Goal: Task Accomplishment & Management: Use online tool/utility

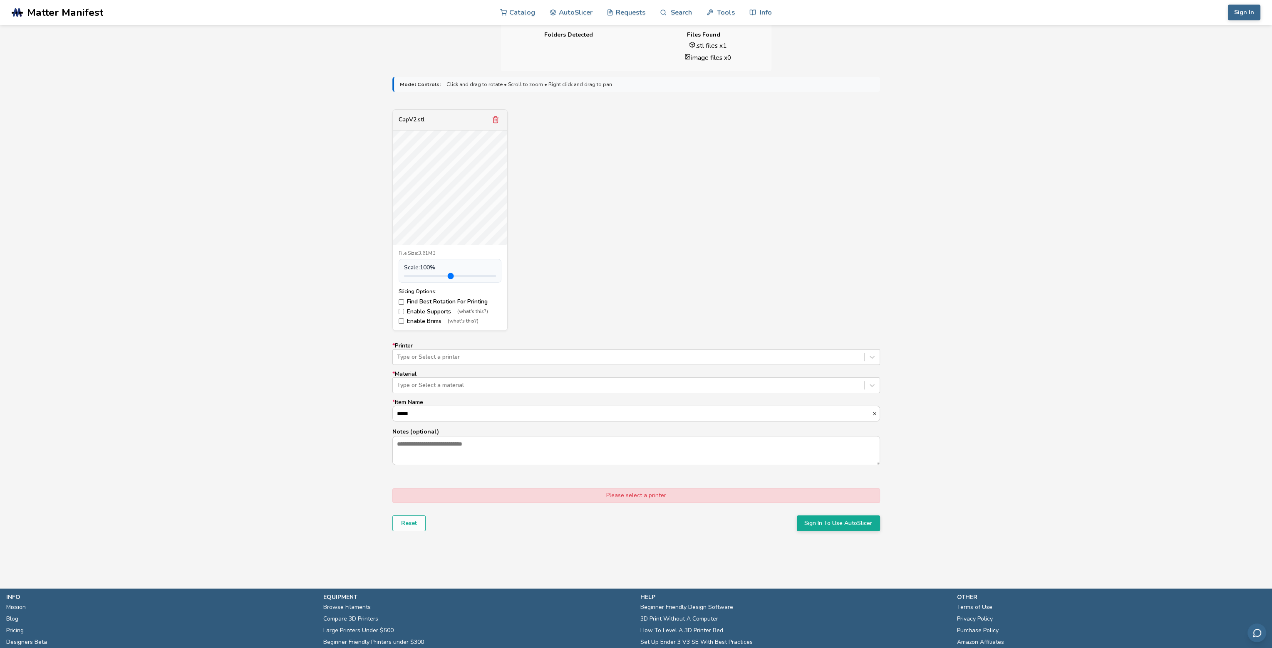
scroll to position [250, 0]
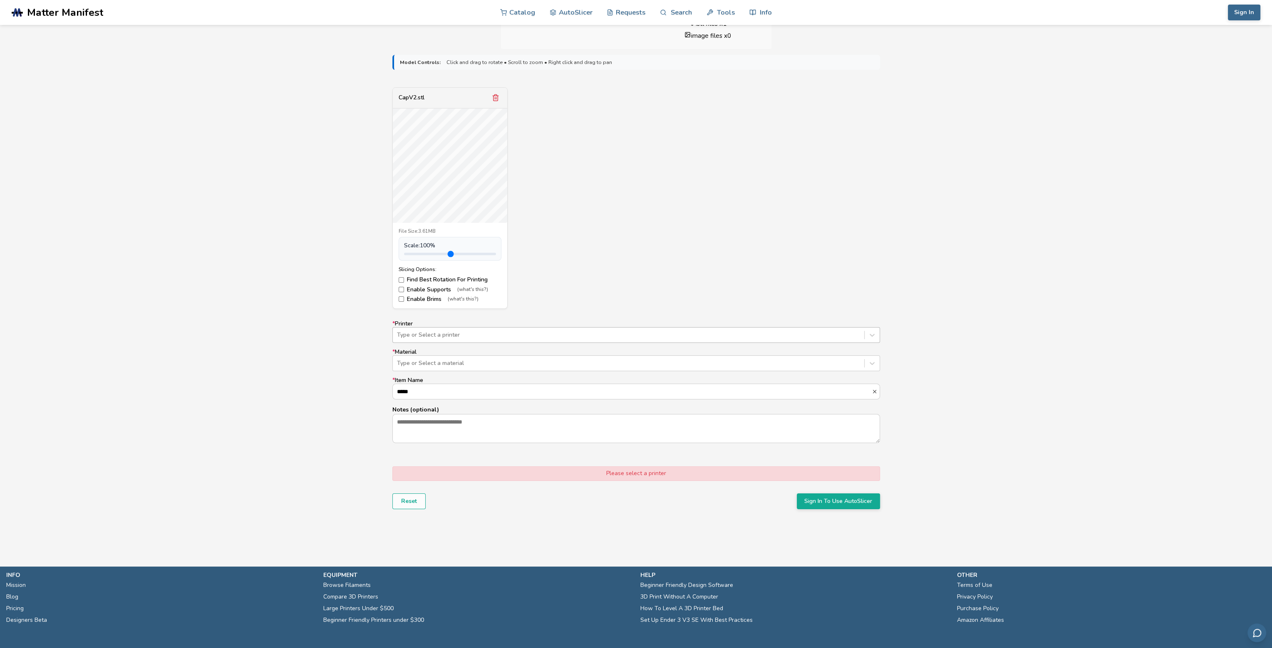
click at [551, 338] on div at bounding box center [628, 335] width 463 height 8
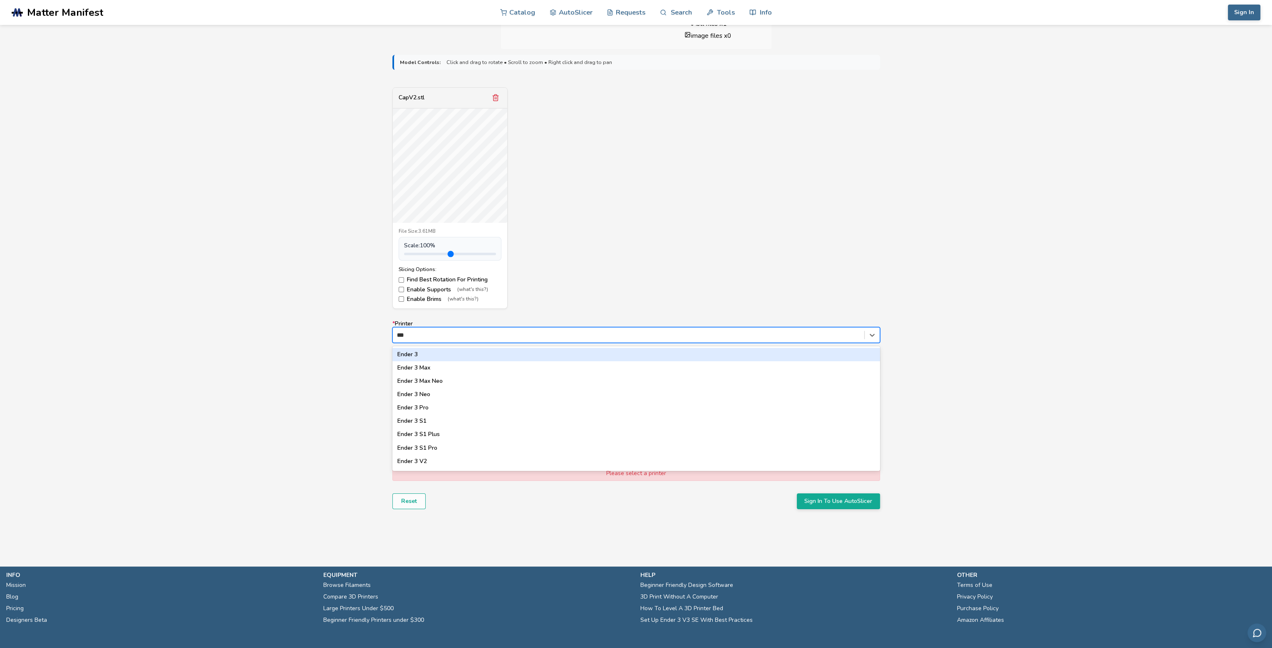
type input "***"
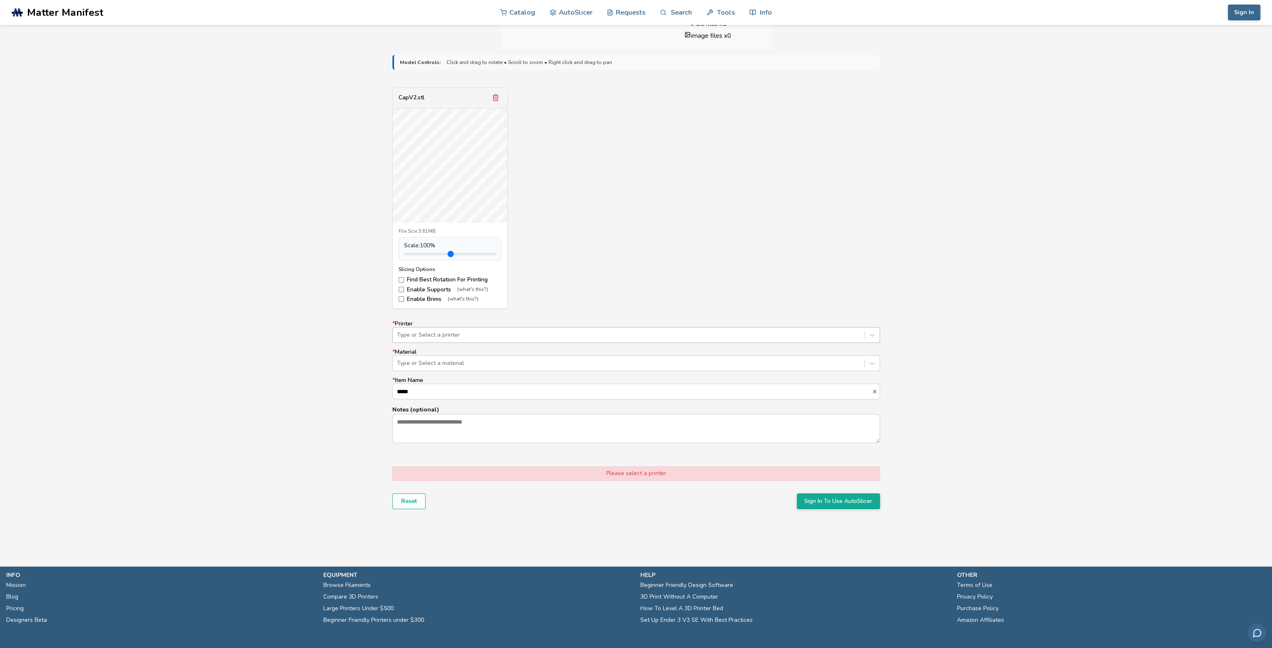
click at [498, 328] on div "Type or Select a printer" at bounding box center [636, 335] width 488 height 16
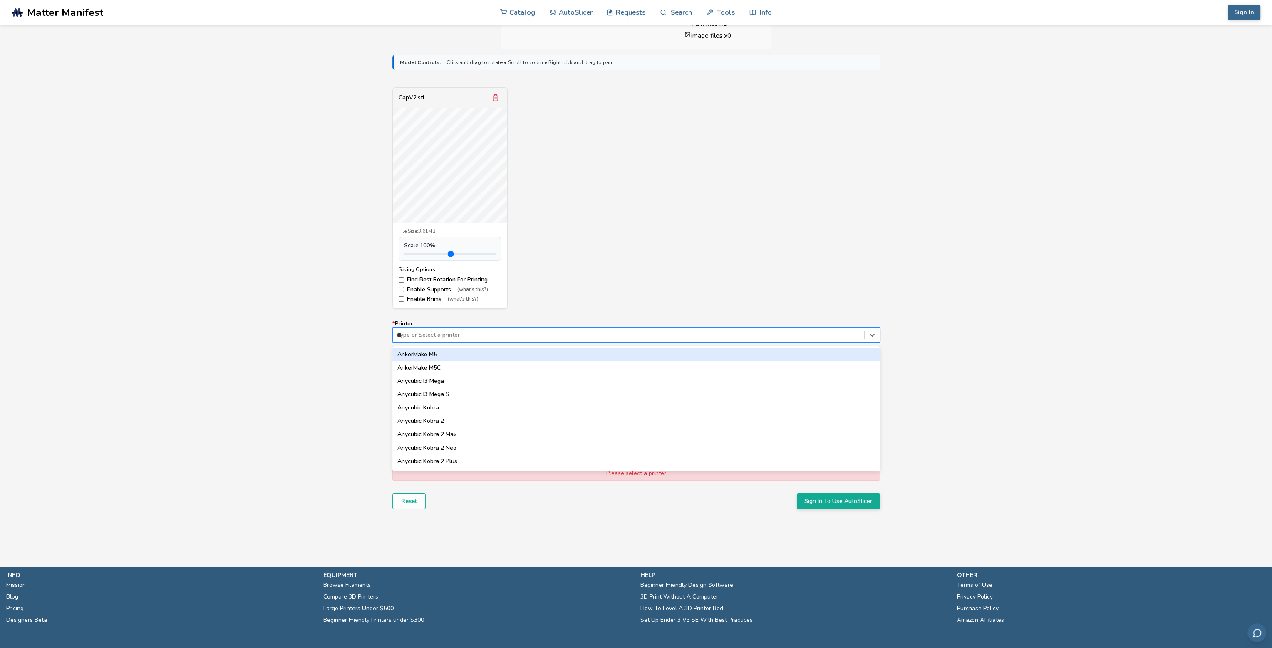
type input "***"
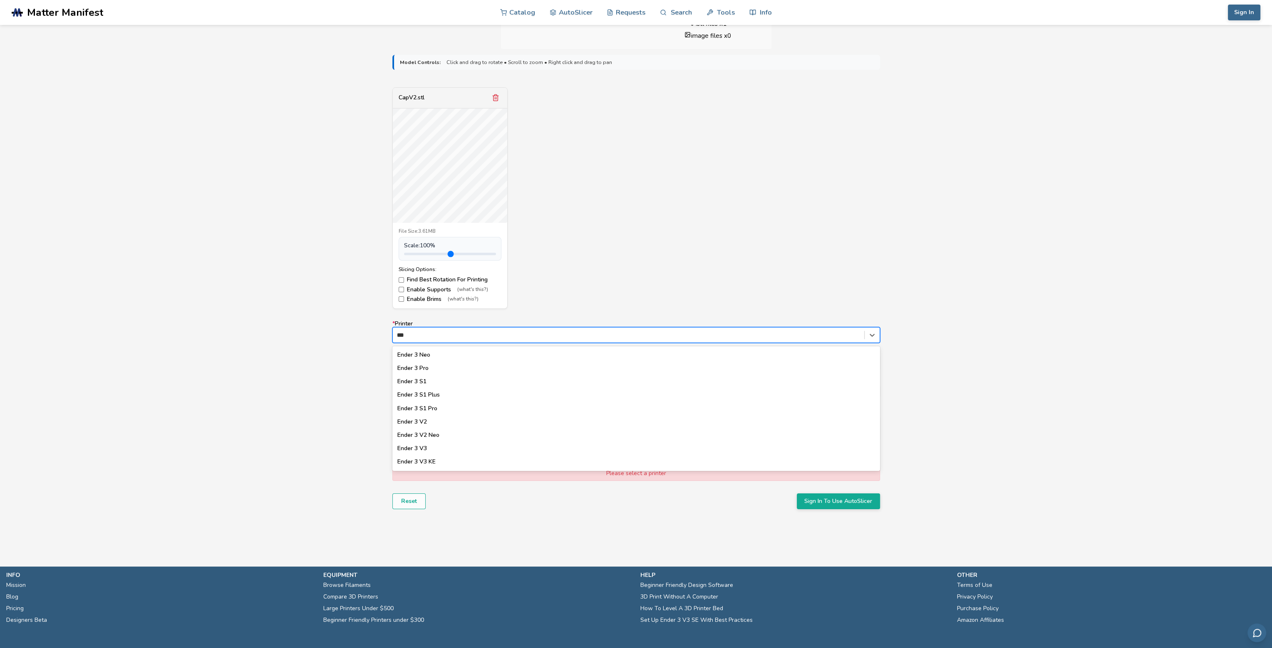
scroll to position [42, 0]
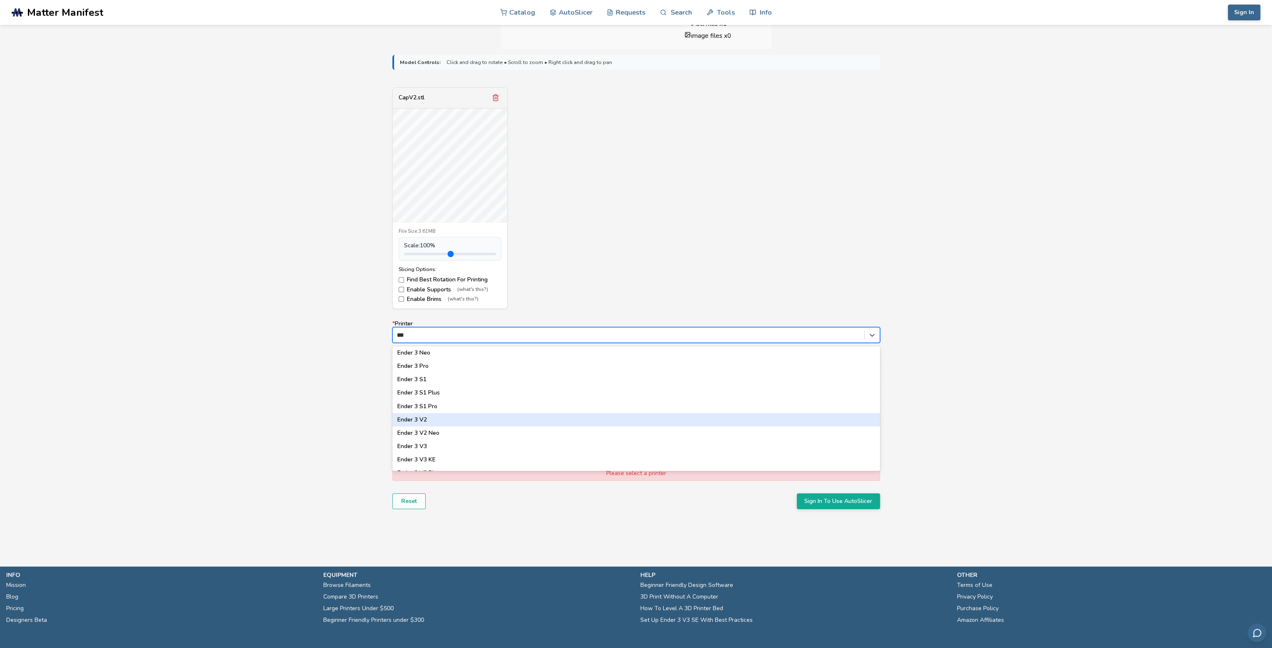
click at [454, 419] on div "Ender 3 V2" at bounding box center [636, 419] width 488 height 13
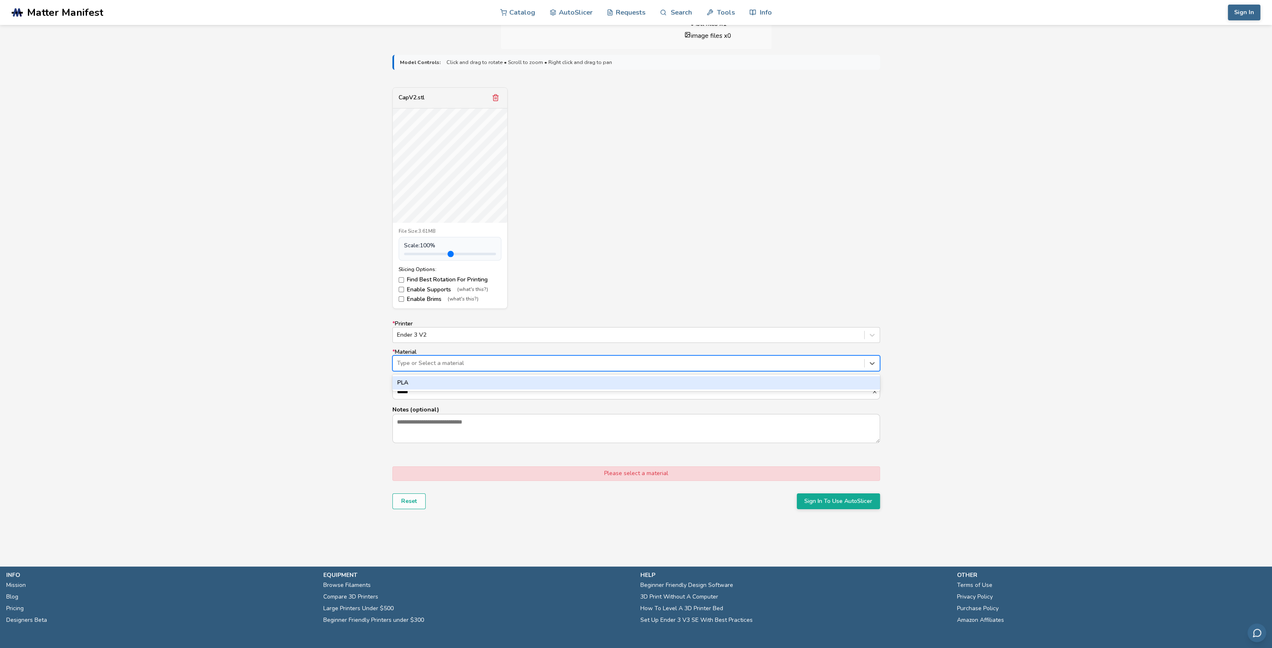
click at [454, 366] on div at bounding box center [628, 363] width 463 height 8
click at [447, 386] on div "PLA" at bounding box center [636, 382] width 488 height 13
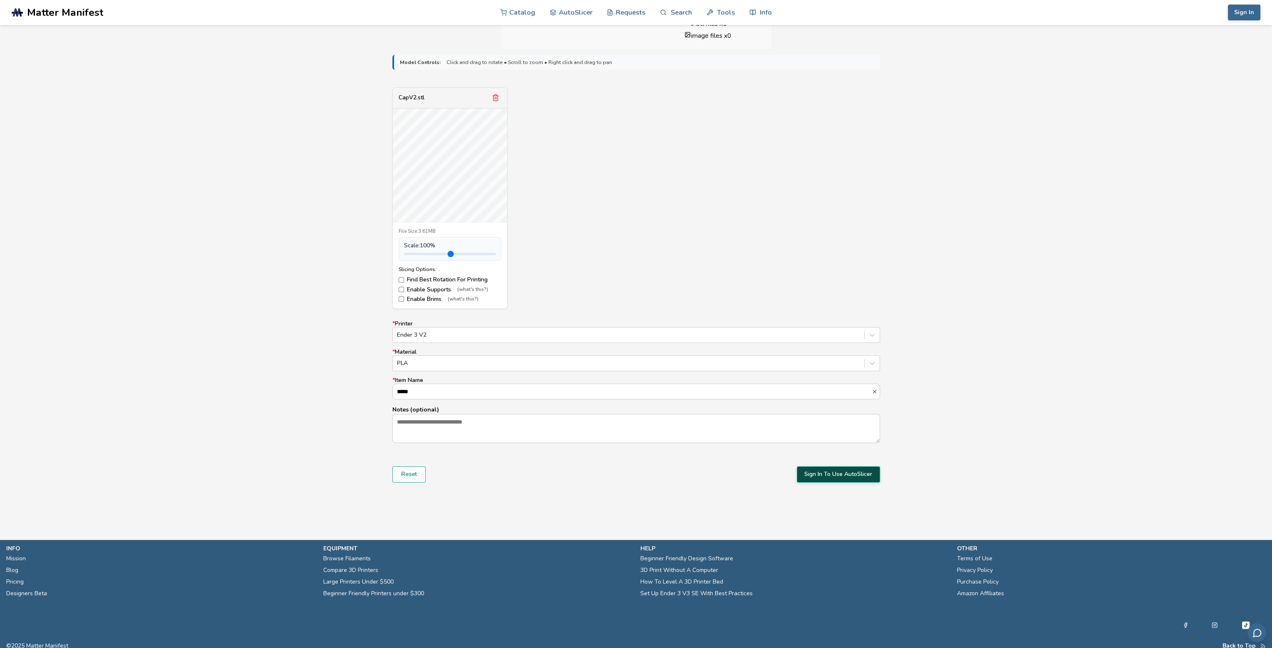
click at [829, 478] on button "Sign In To Use AutoSlicer" at bounding box center [838, 475] width 83 height 16
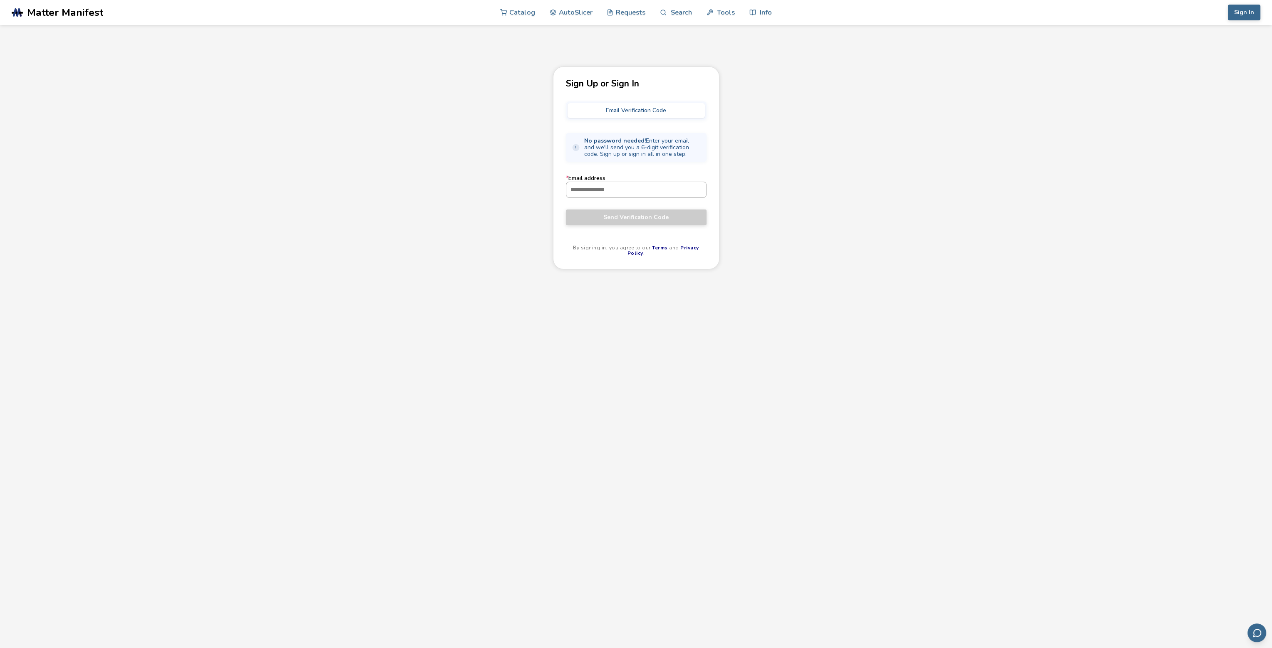
click at [610, 188] on input "* Email address" at bounding box center [636, 189] width 140 height 15
type input "**********"
click at [594, 218] on span "Send Verification Code" at bounding box center [636, 217] width 128 height 7
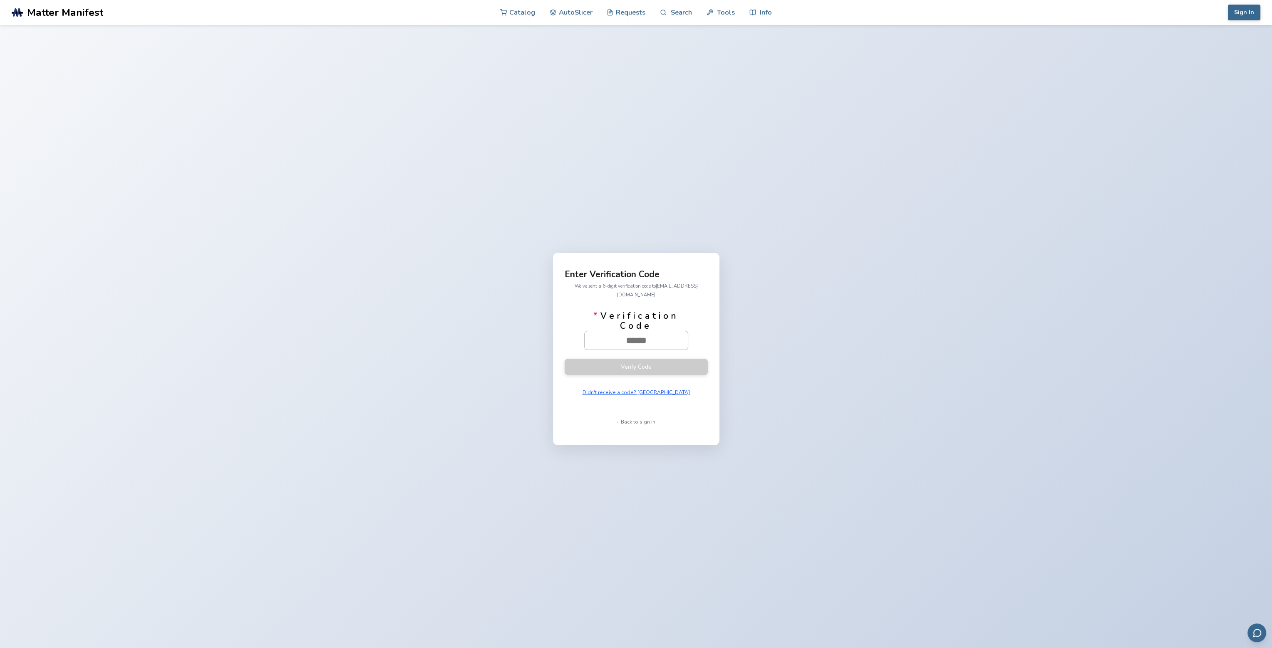
click at [631, 333] on input "* Verification Code" at bounding box center [635, 341] width 103 height 18
paste input "******"
type input "******"
click at [644, 361] on button "Verify Code" at bounding box center [635, 367] width 143 height 16
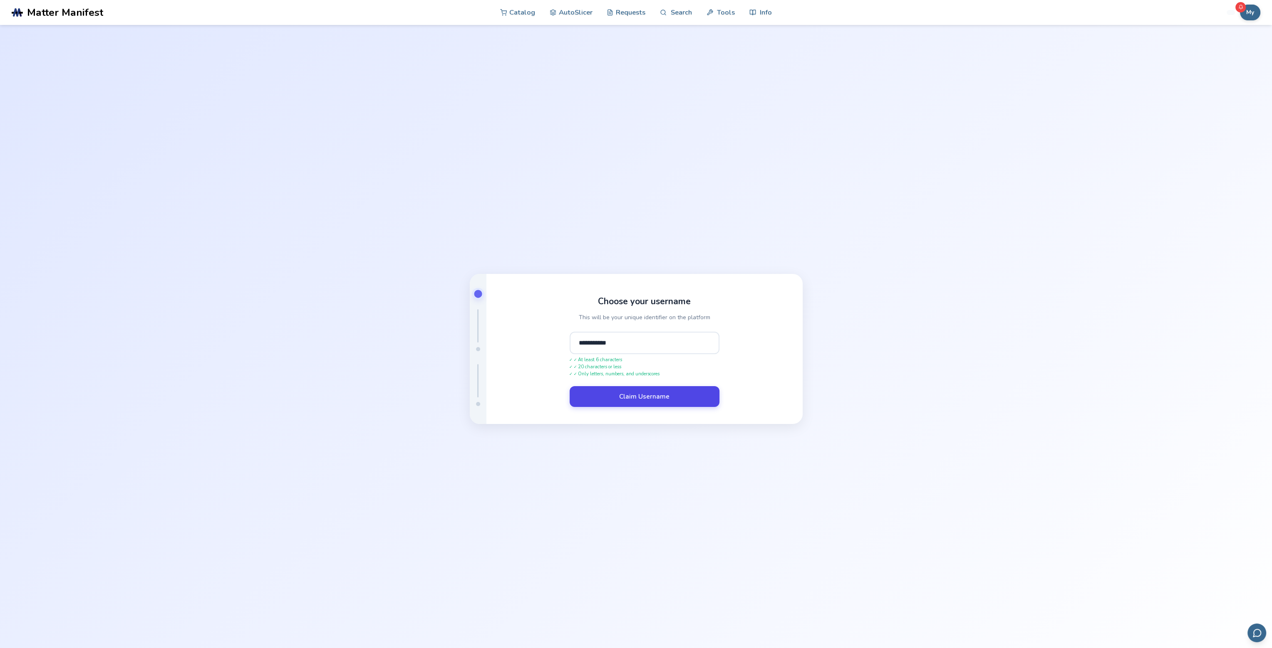
type input "**********"
click at [628, 395] on button "Claim Username" at bounding box center [644, 396] width 150 height 21
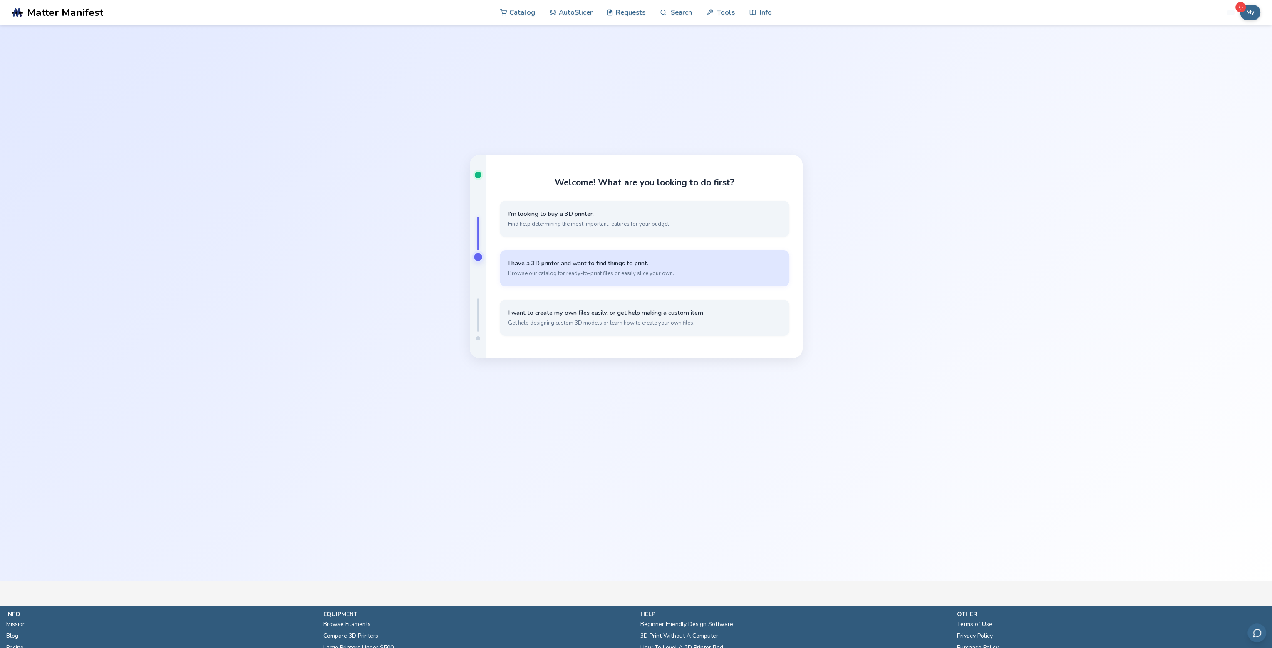
scroll to position [83, 0]
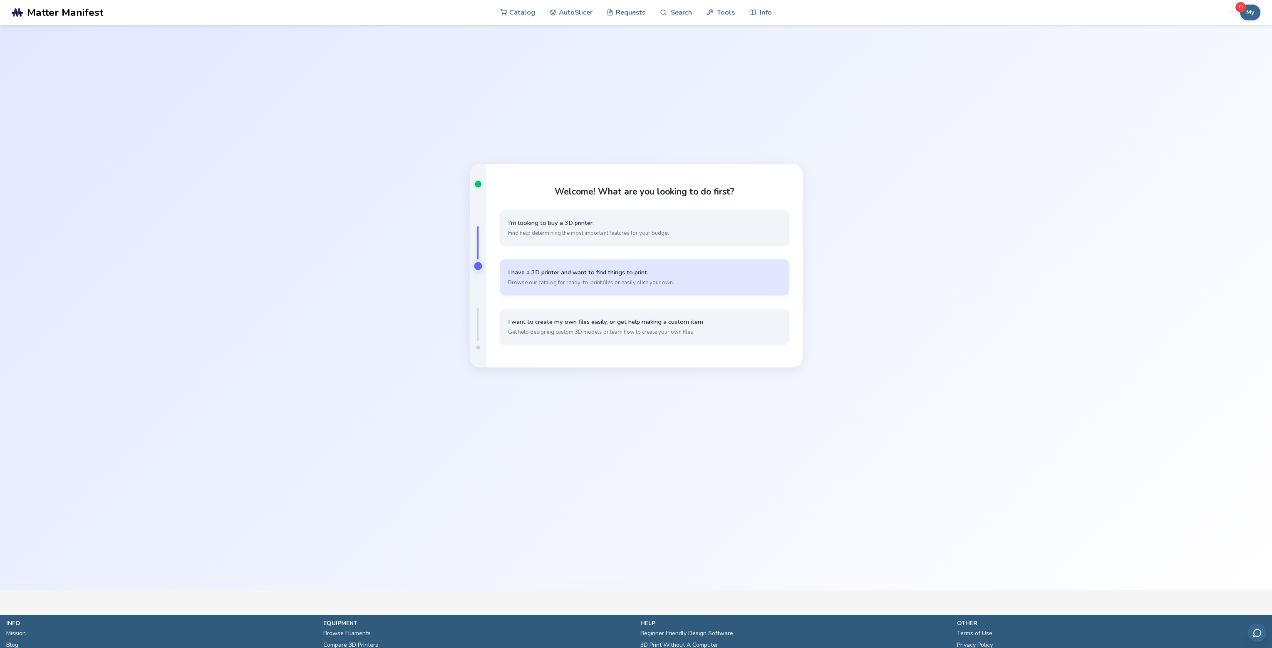
click at [554, 274] on span "I have a 3D printer and want to find things to print." at bounding box center [644, 273] width 273 height 8
click at [593, 279] on button "I have my own models that I want to slice Simple, quick slicing with cloud stor…" at bounding box center [645, 278] width 290 height 36
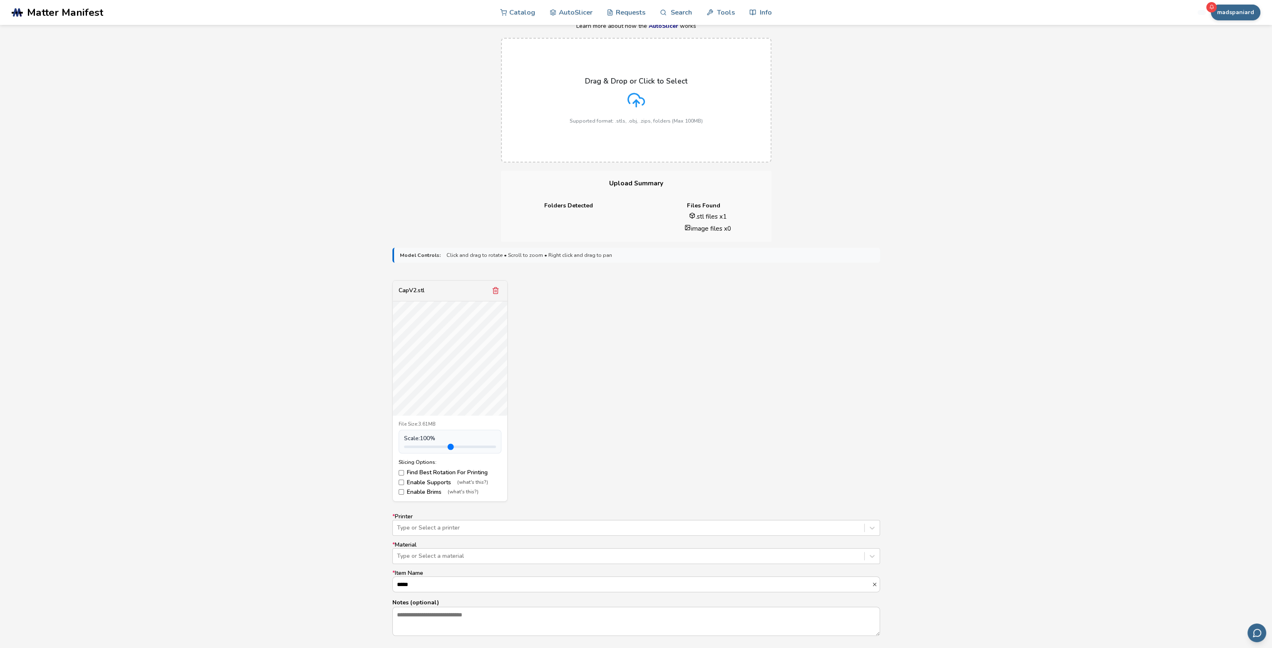
scroll to position [166, 0]
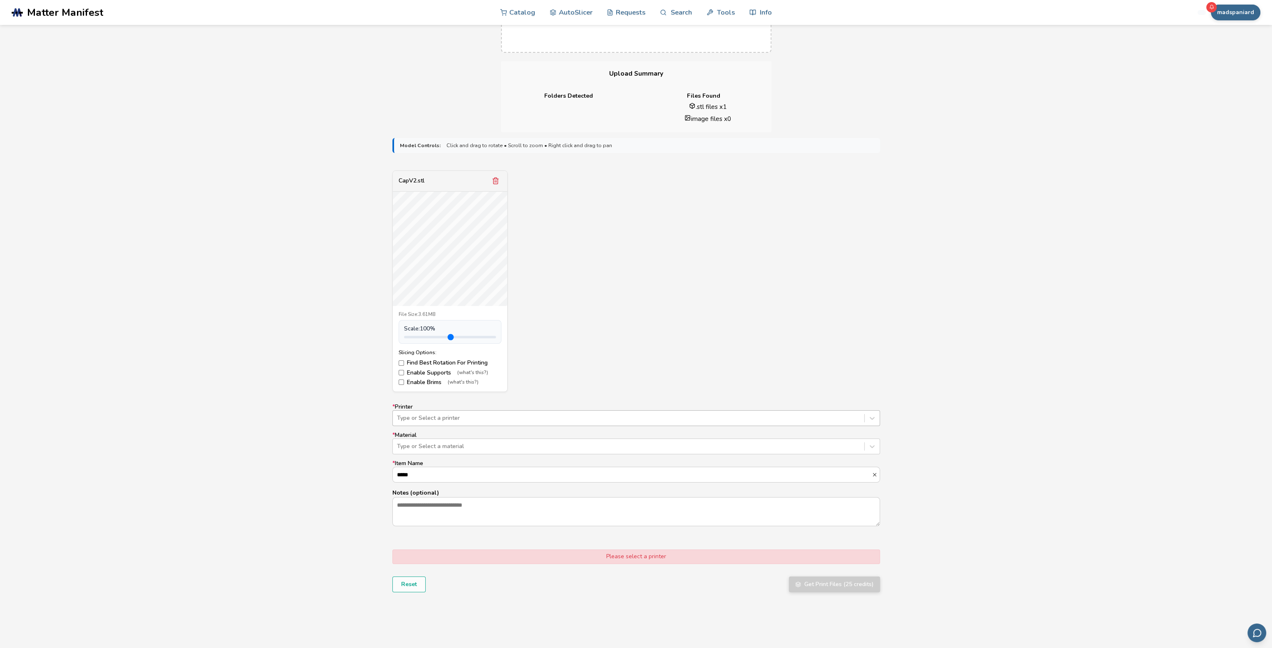
click at [491, 418] on div at bounding box center [628, 418] width 463 height 8
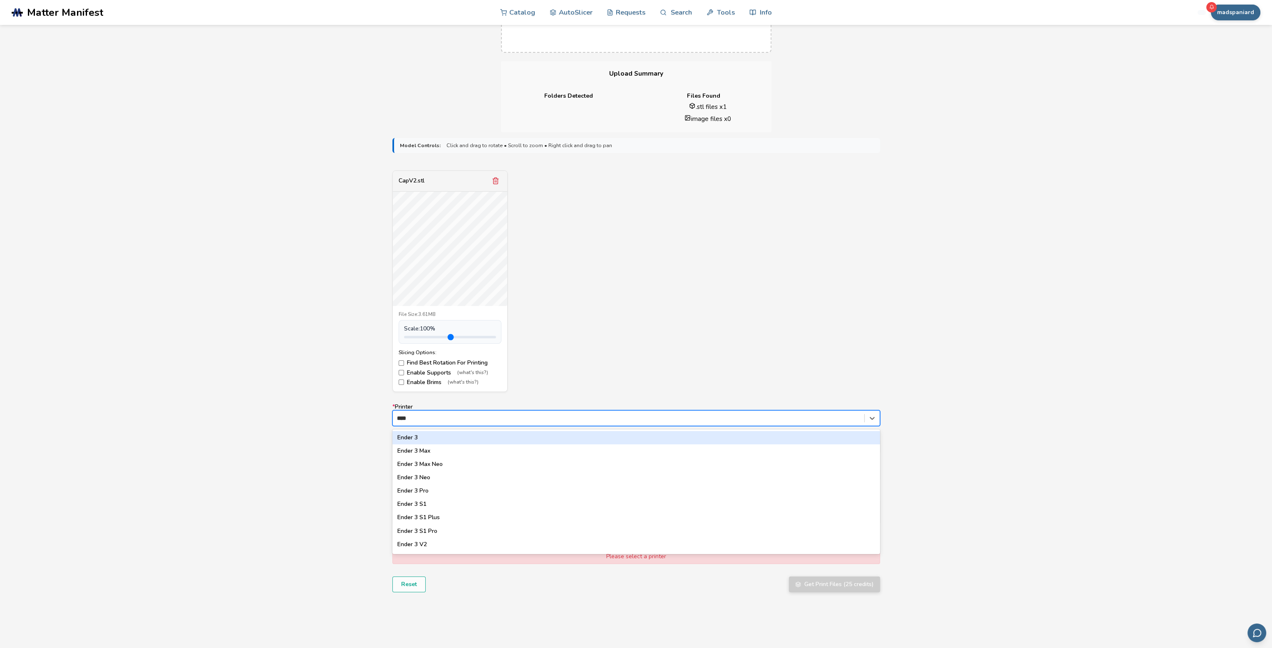
type input "*****"
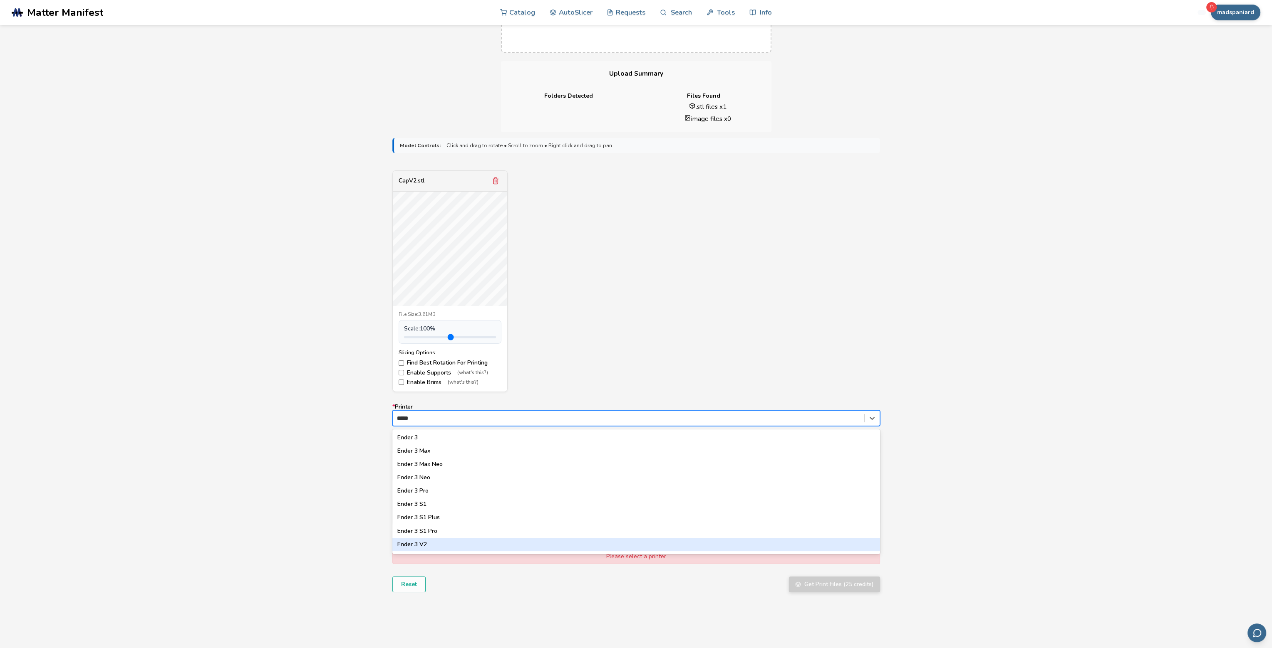
click at [431, 544] on div "Ender 3 V2" at bounding box center [636, 544] width 488 height 13
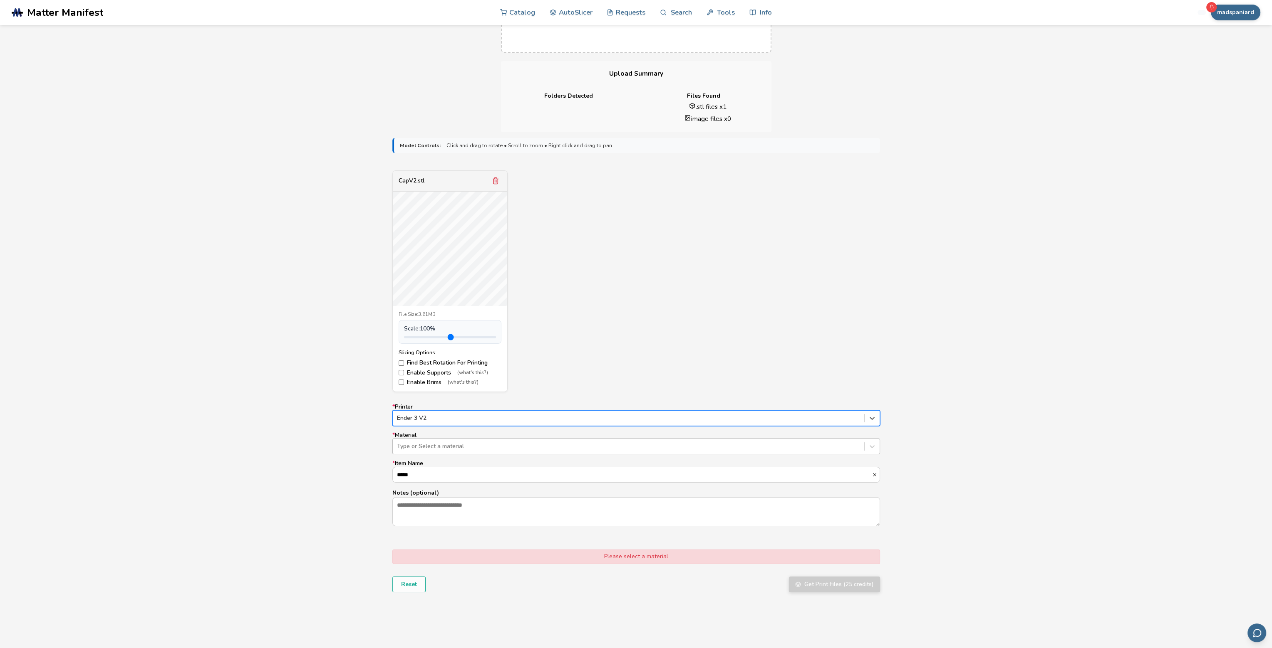
click at [431, 445] on div at bounding box center [628, 447] width 463 height 8
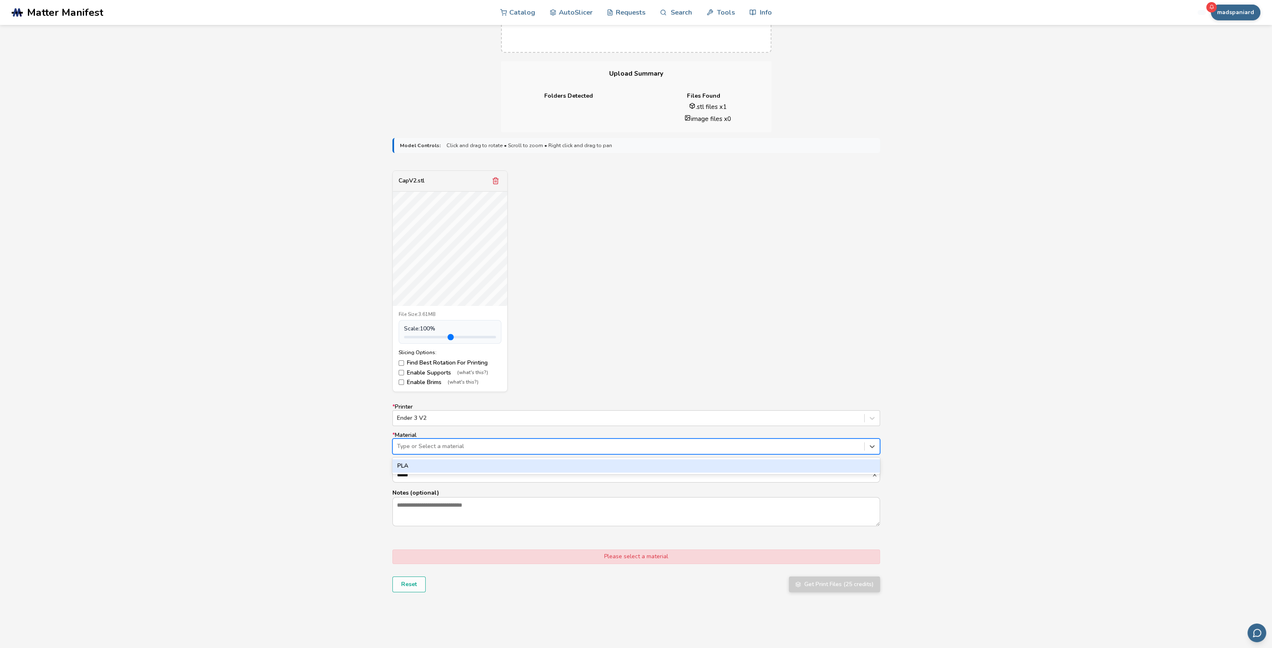
click at [418, 468] on div "PLA" at bounding box center [636, 466] width 488 height 13
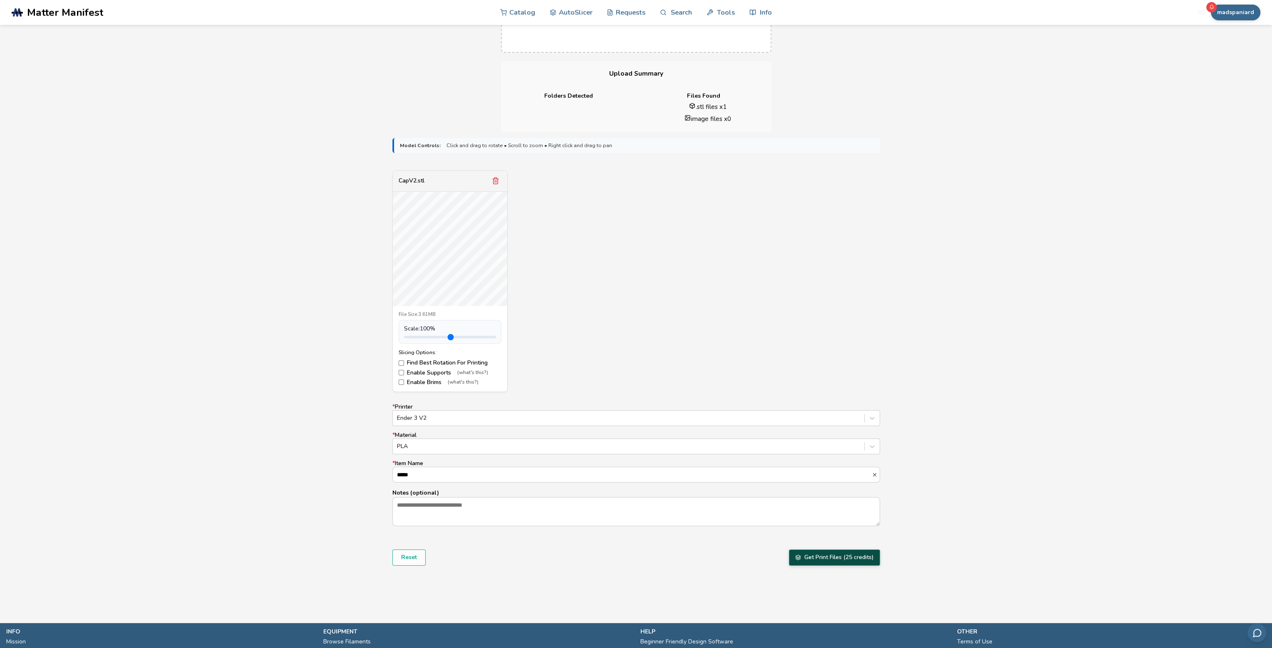
click at [847, 565] on button "Get Print Files (25 credits)" at bounding box center [834, 558] width 91 height 16
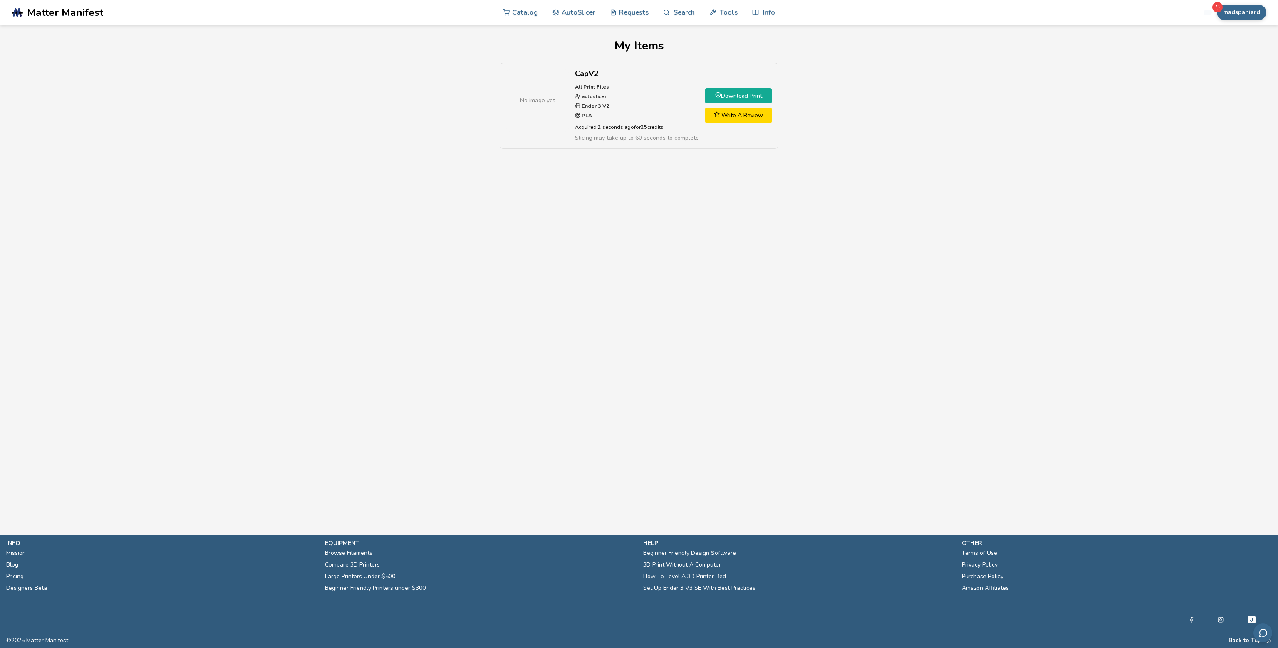
click at [723, 94] on link "Download Print" at bounding box center [738, 95] width 67 height 15
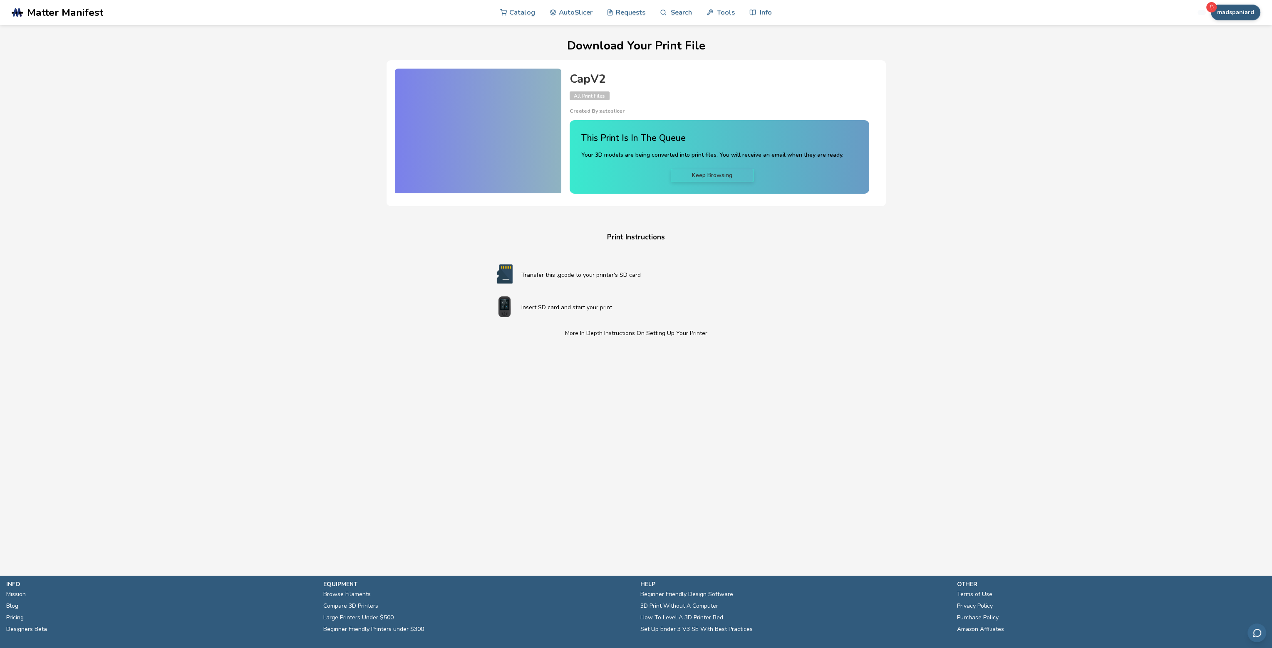
click at [1247, 15] on button "madspaniard" at bounding box center [1234, 13] width 49 height 16
click at [1218, 81] on span "Rewards" at bounding box center [1218, 82] width 25 height 7
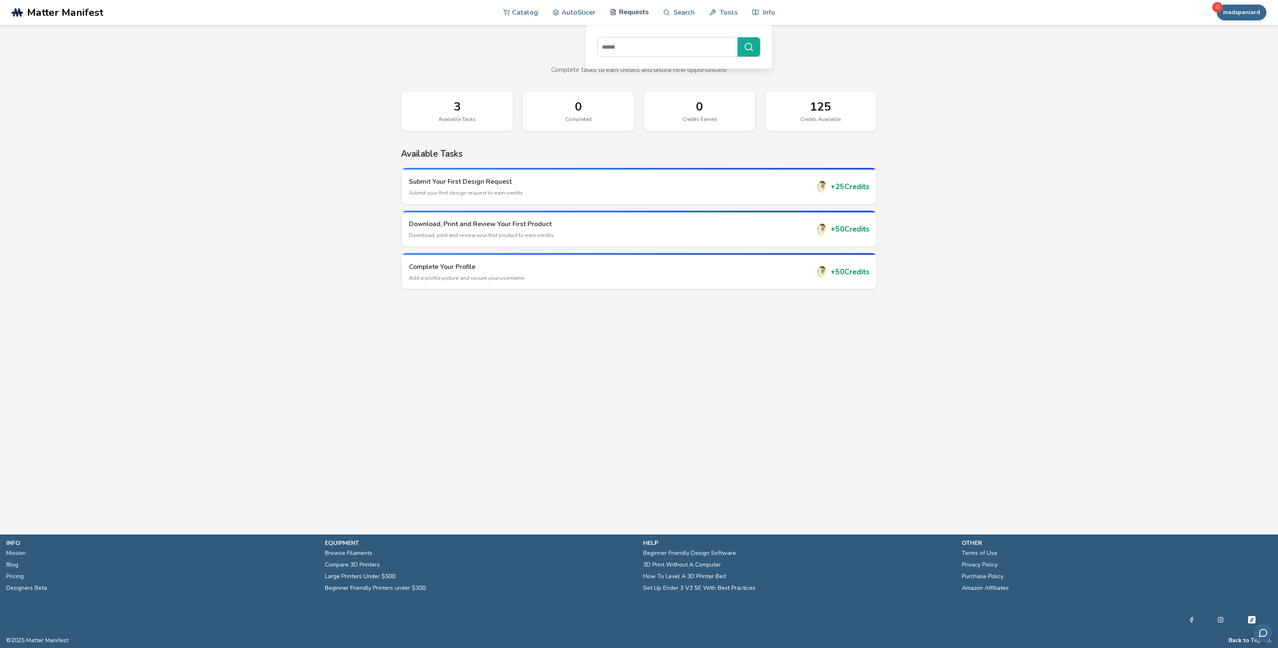
click at [627, 16] on link "Requests" at bounding box center [629, 12] width 39 height 25
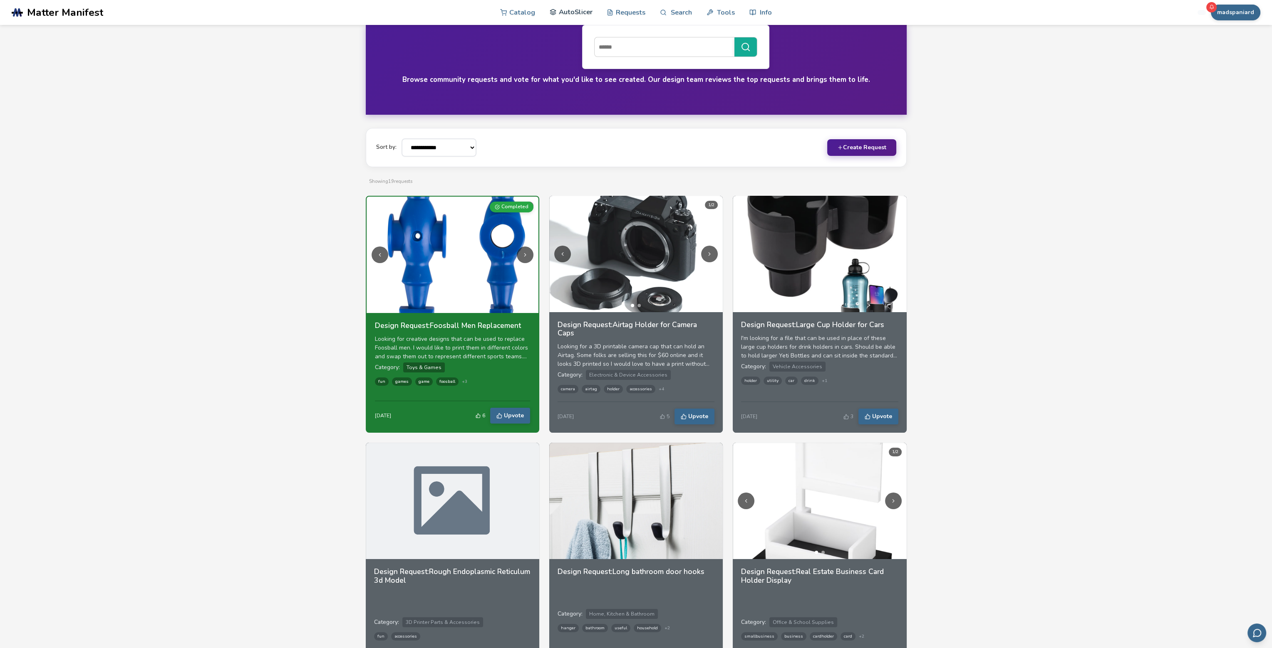
click at [574, 17] on link "AutoSlicer" at bounding box center [570, 12] width 43 height 25
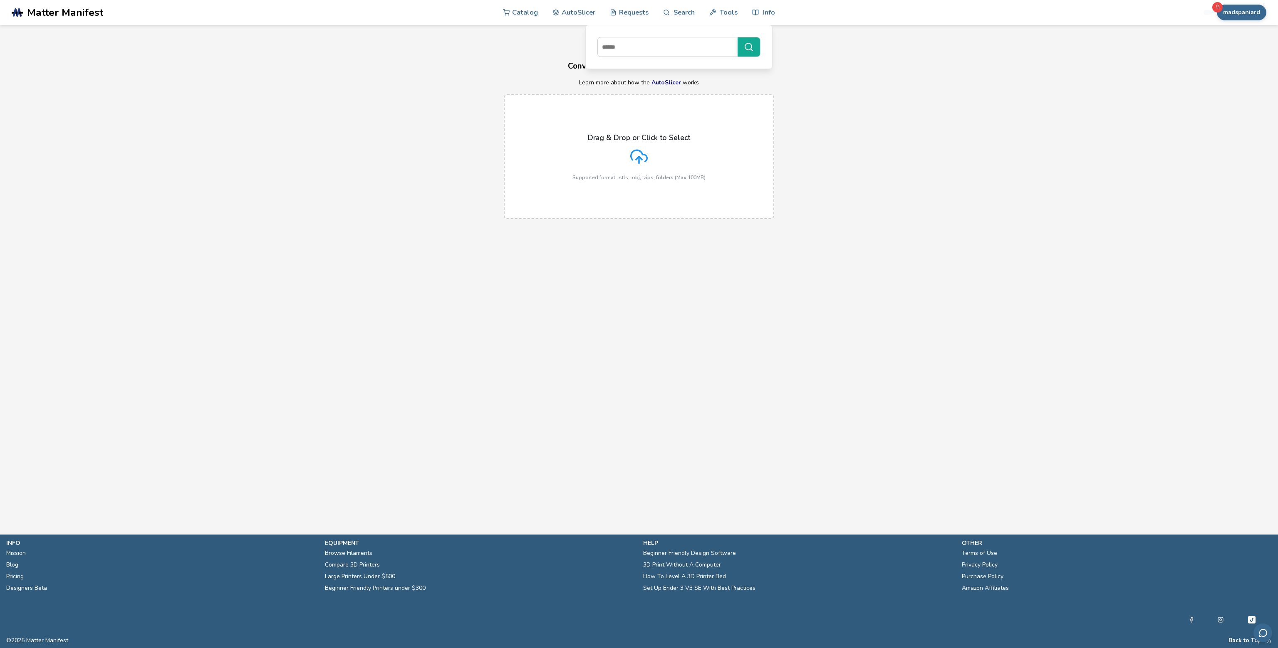
click at [280, 108] on div "Drag & Drop or Click to Select Supported format: .stls, .obj, .zips, folders (M…" at bounding box center [639, 156] width 1278 height 141
click at [519, 12] on link "Catalog" at bounding box center [520, 12] width 35 height 25
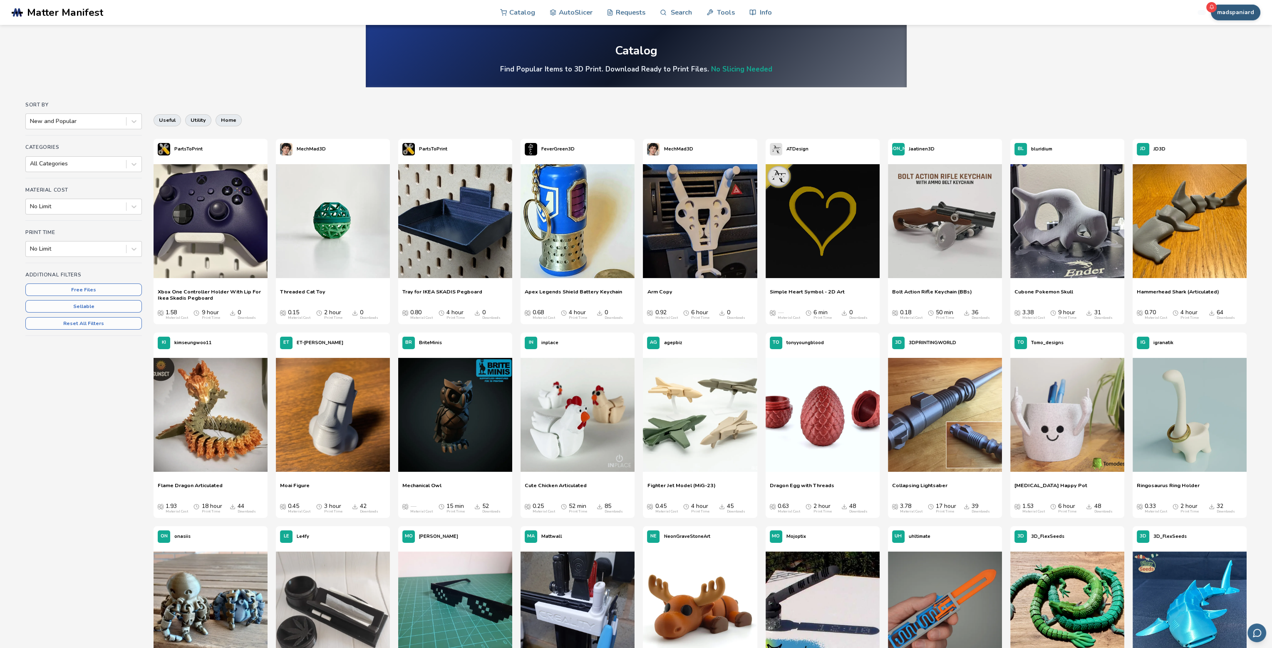
click at [1245, 8] on button "madspaniard" at bounding box center [1234, 13] width 49 height 16
click at [1226, 67] on button "My Items" at bounding box center [1229, 65] width 58 height 17
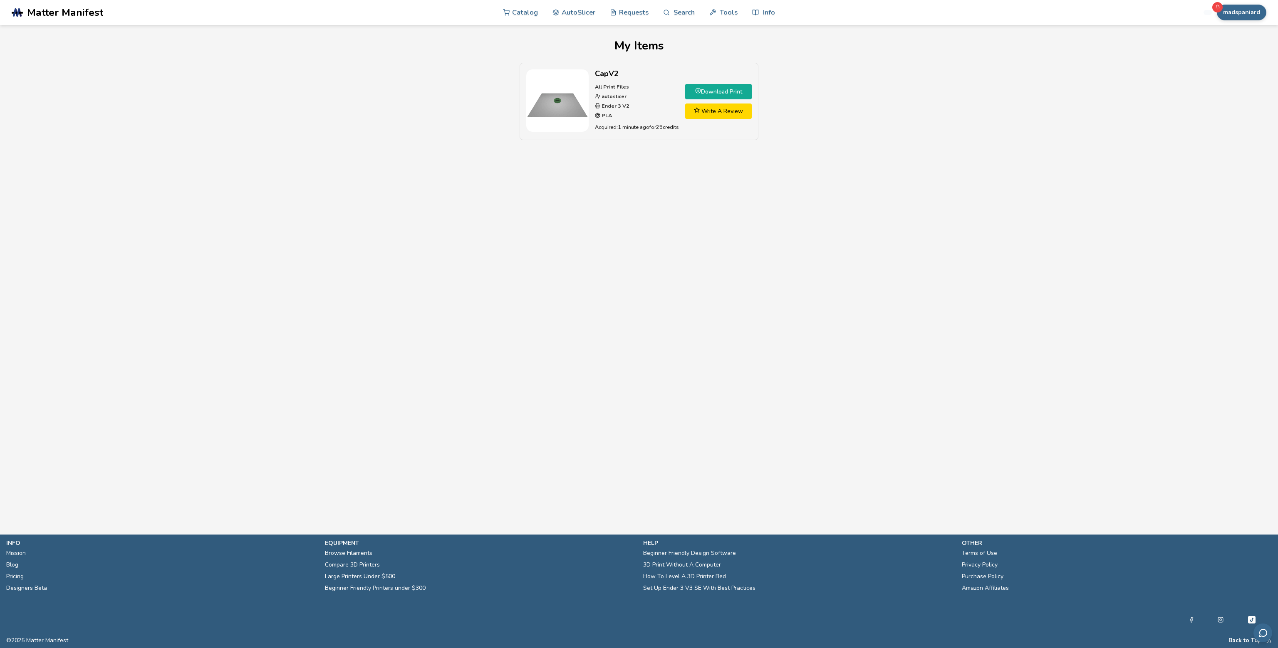
click at [717, 88] on link "Download Print" at bounding box center [718, 91] width 67 height 15
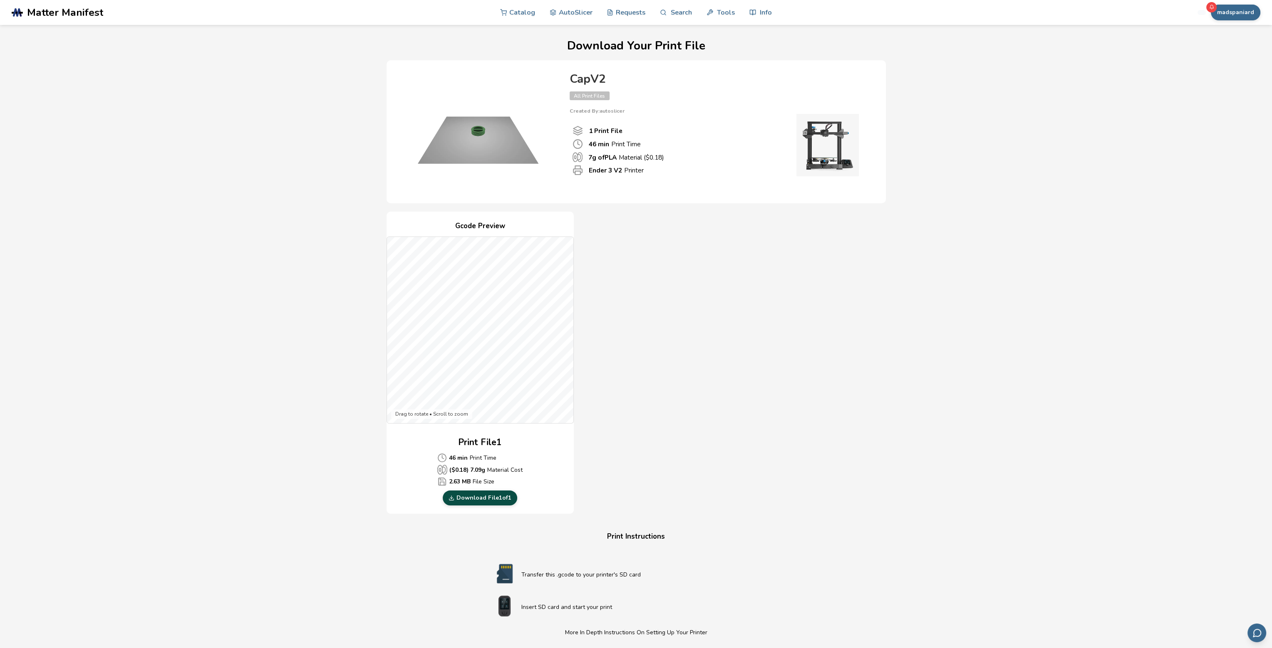
click at [477, 499] on link "Download File 1 of 1" at bounding box center [480, 498] width 74 height 15
